Goal: Navigation & Orientation: Find specific page/section

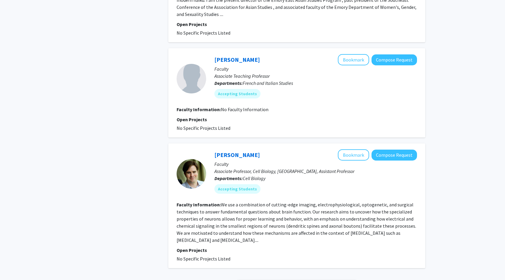
scroll to position [1121, 0]
